Goal: Check status: Check status

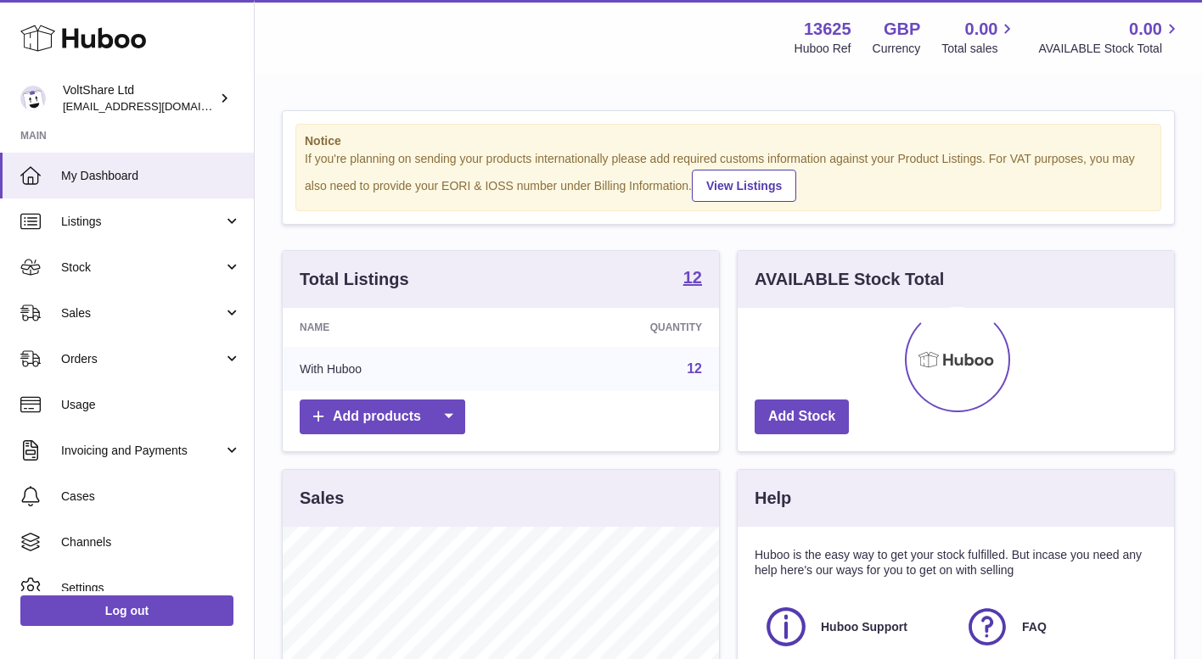
scroll to position [265, 436]
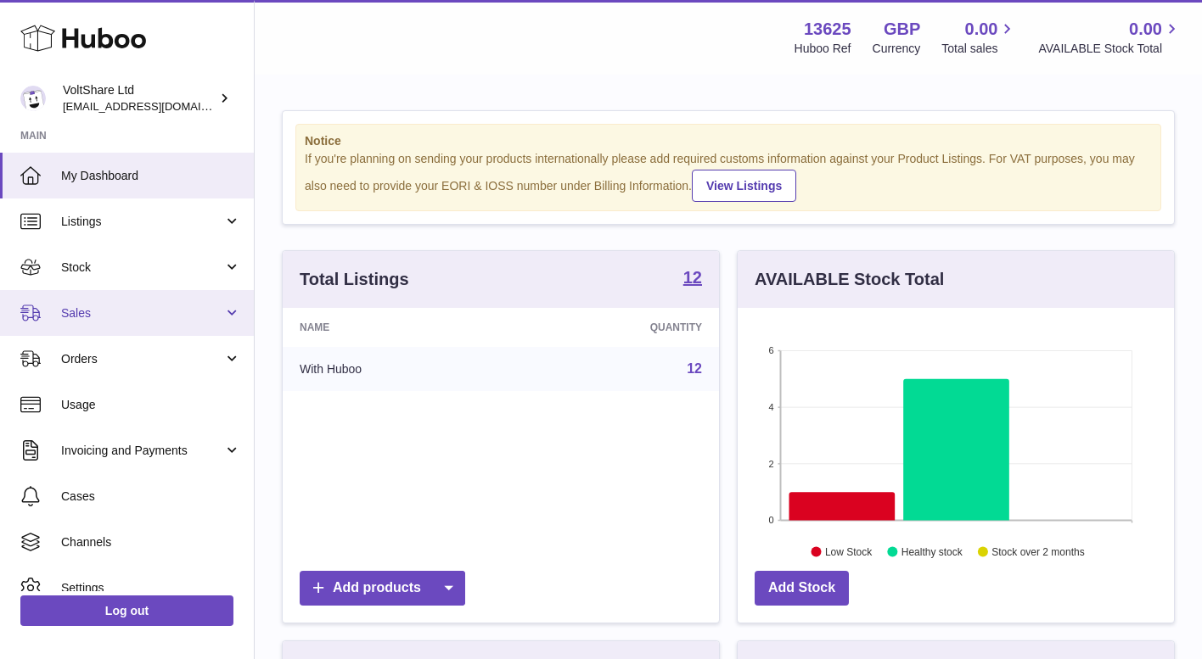
click at [127, 290] on link "Sales" at bounding box center [127, 313] width 254 height 46
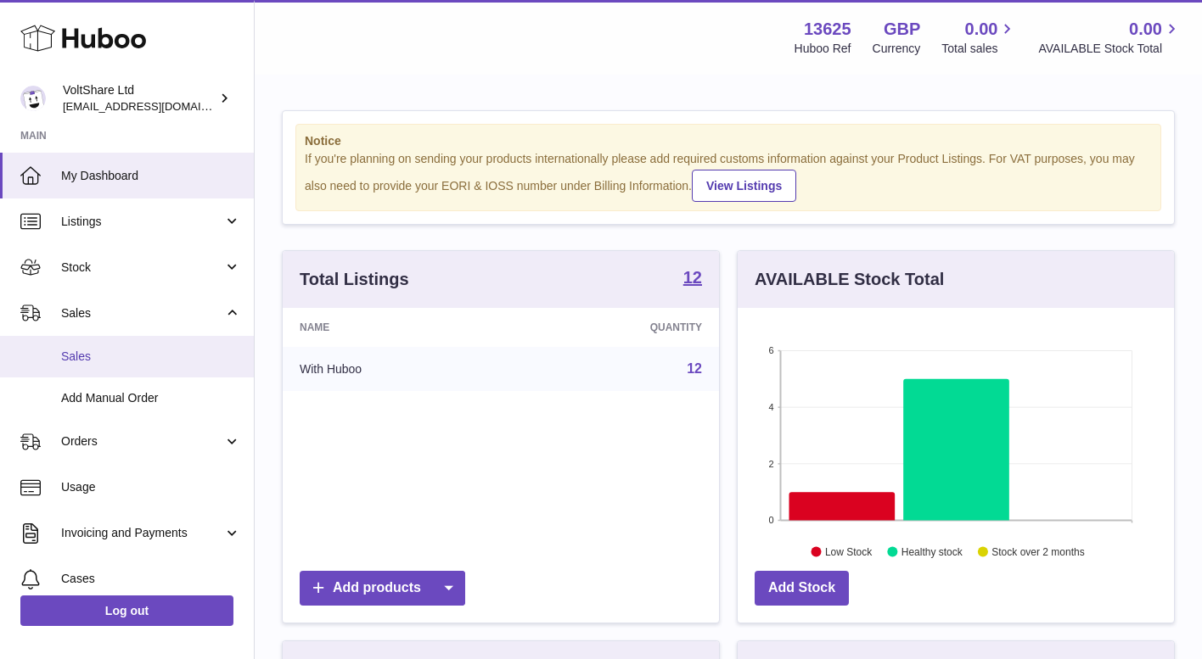
click at [105, 362] on link "Sales" at bounding box center [127, 357] width 254 height 42
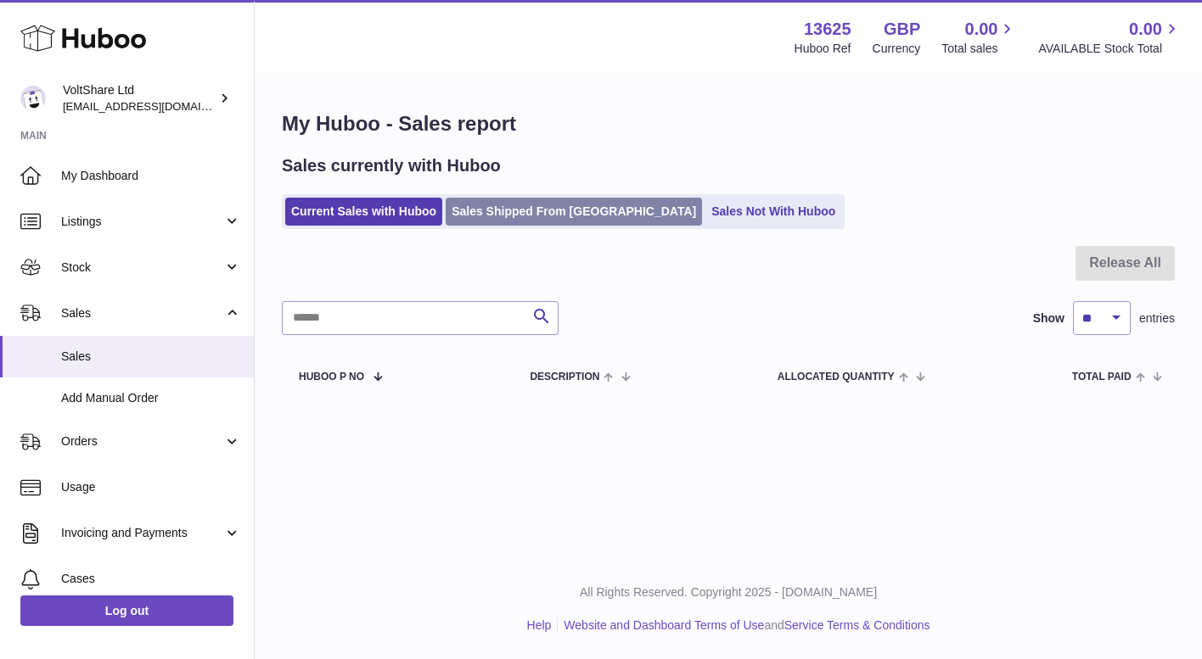
click at [497, 206] on link "Sales Shipped From [GEOGRAPHIC_DATA]" at bounding box center [574, 212] width 256 height 28
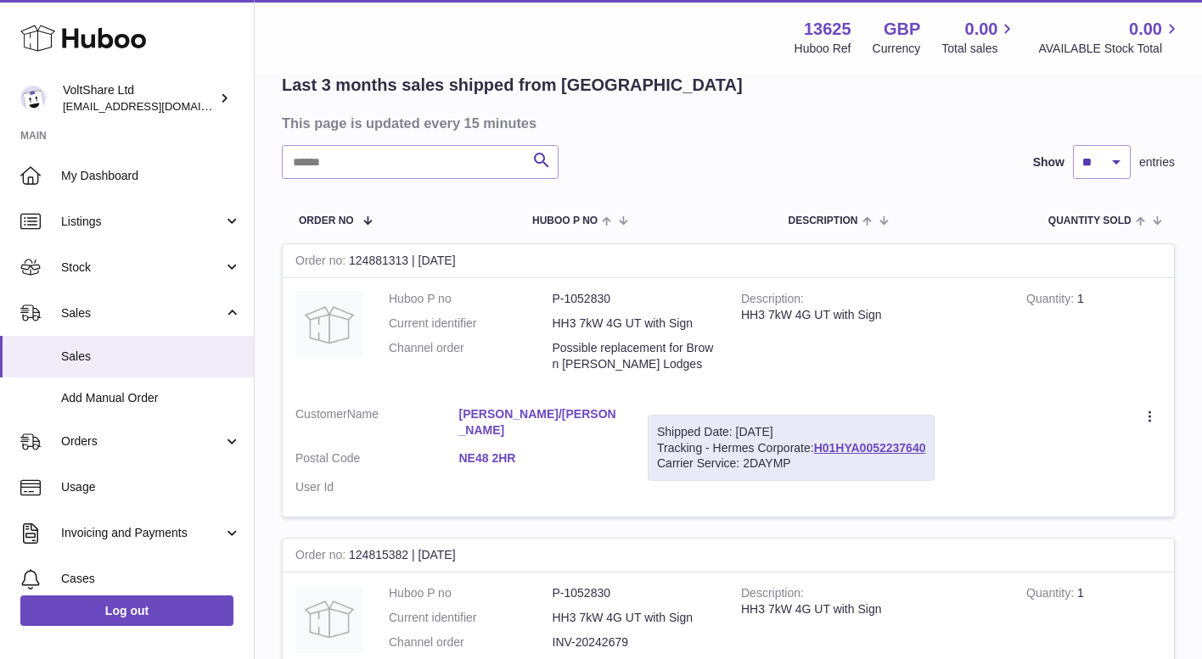
scroll to position [143, 0]
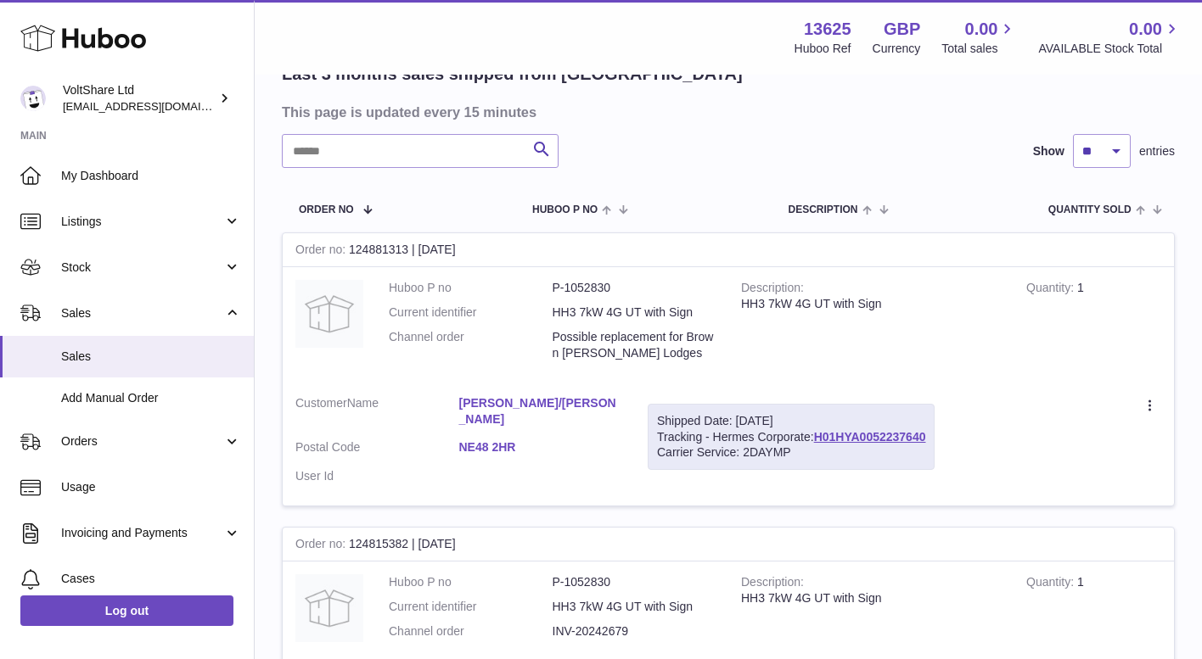
click at [672, 313] on dd "HH3 7kW 4G UT with Sign" at bounding box center [635, 313] width 164 height 16
click at [592, 283] on dd "P-1052830" at bounding box center [635, 288] width 164 height 16
click at [590, 292] on dd "P-1052830" at bounding box center [635, 288] width 164 height 16
click at [588, 287] on dd "P-1052830" at bounding box center [635, 288] width 164 height 16
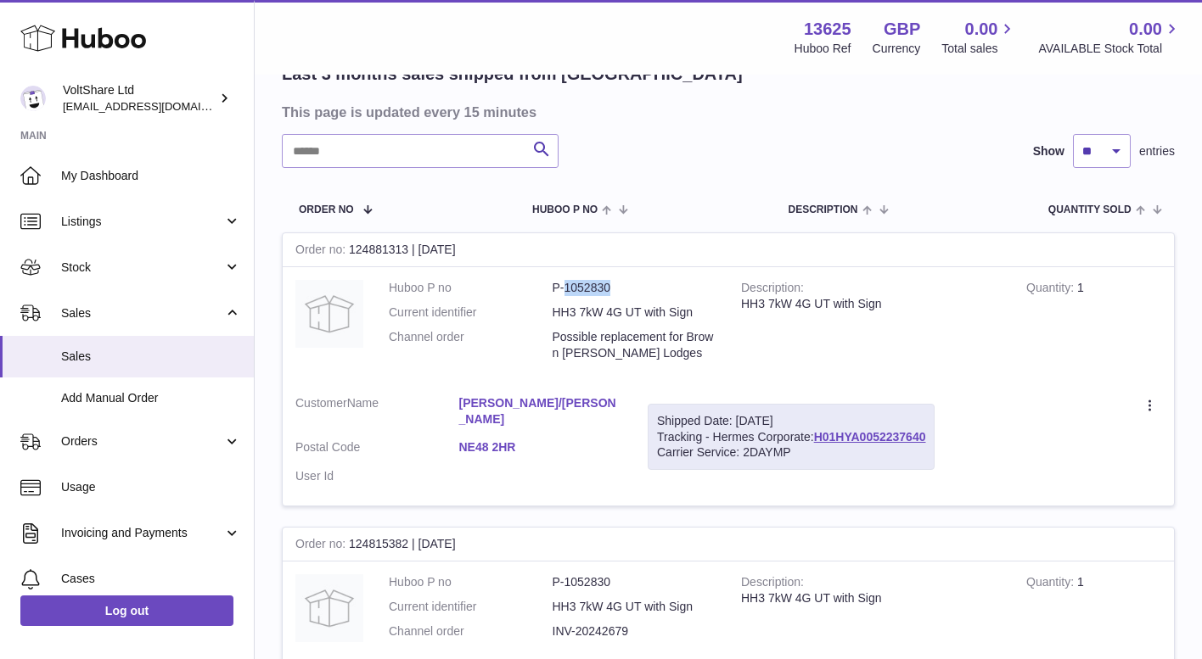
click at [588, 287] on dd "P-1052830" at bounding box center [635, 288] width 164 height 16
copy dl "P-1052830"
click at [667, 149] on div "Search Show ** ** ** entries" at bounding box center [728, 151] width 893 height 34
click at [856, 432] on link "H01HYA0052237640" at bounding box center [870, 437] width 112 height 14
